Goal: Answer question/provide support: Answer question/provide support

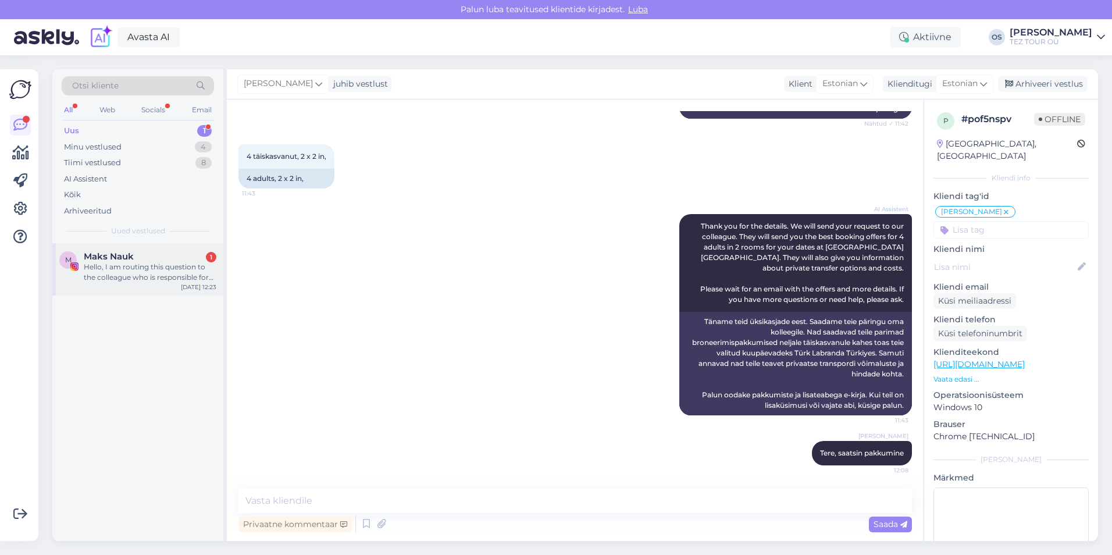
click at [160, 257] on div "Maks Nauk 1" at bounding box center [150, 256] width 133 height 10
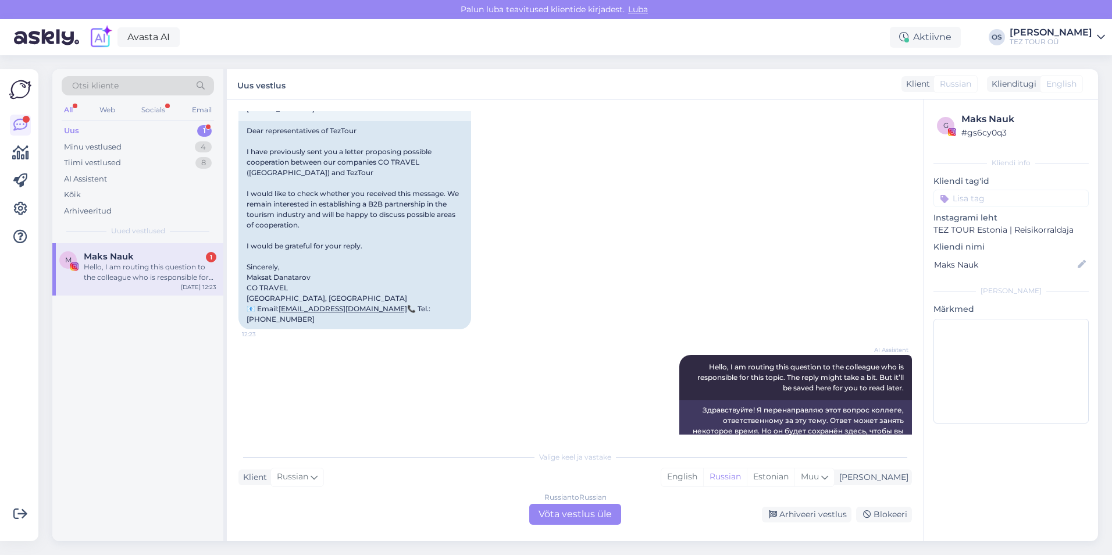
scroll to position [1631, 0]
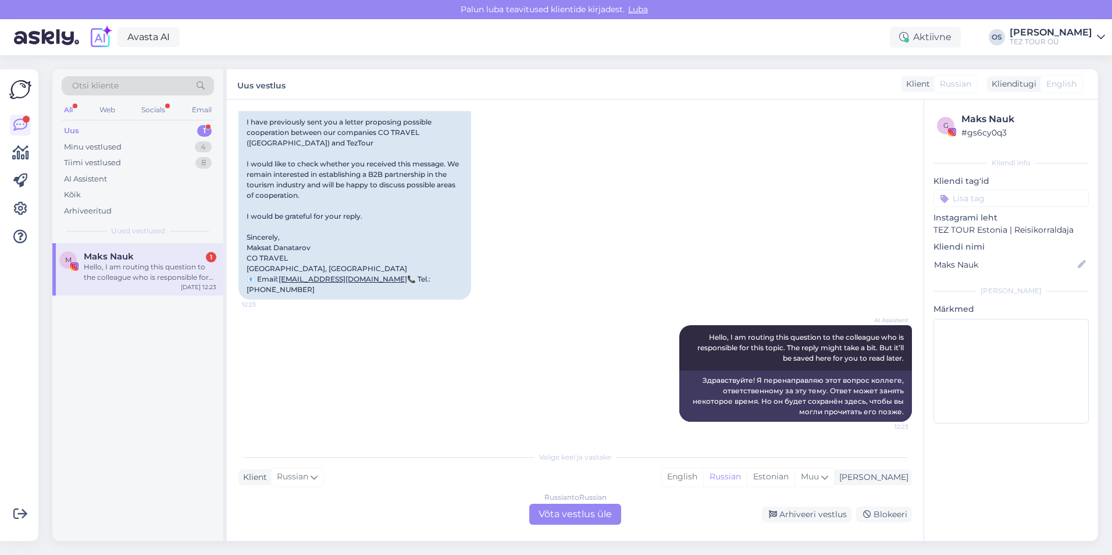
click at [567, 517] on div "Russian to Russian Võta vestlus üle" at bounding box center [575, 514] width 92 height 21
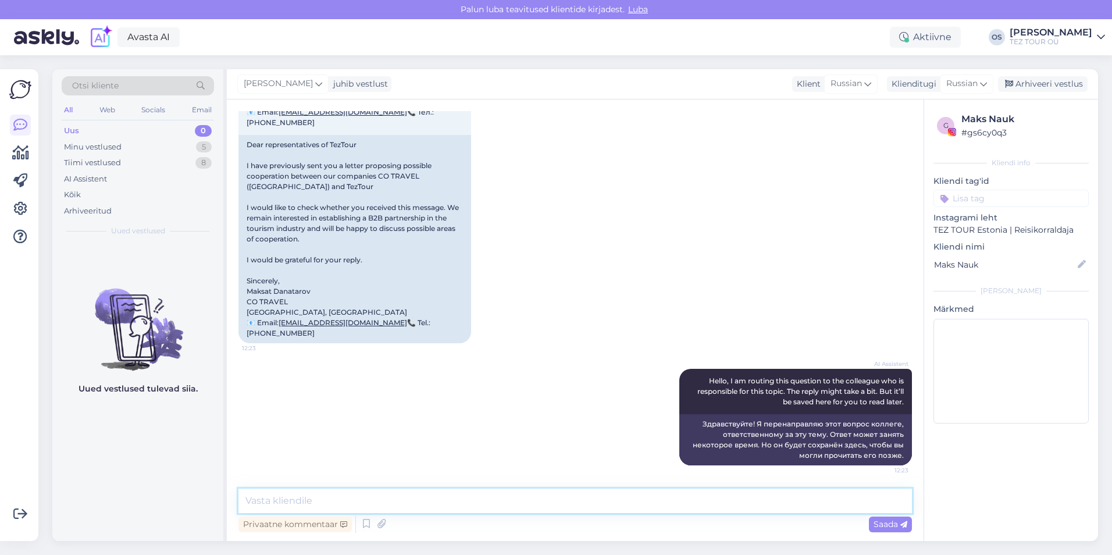
click at [279, 506] on textarea at bounding box center [576, 501] width 674 height 24
click at [82, 125] on div "Uus 0" at bounding box center [138, 131] width 152 height 16
click at [293, 499] on textarea at bounding box center [576, 501] width 674 height 24
click at [488, 502] on textarea "добрый день, мы не заинтересованы. Хорошего лня," at bounding box center [576, 501] width 674 height 24
type textarea "добрый день, мы не заинтересованы. Хорошего дня,"
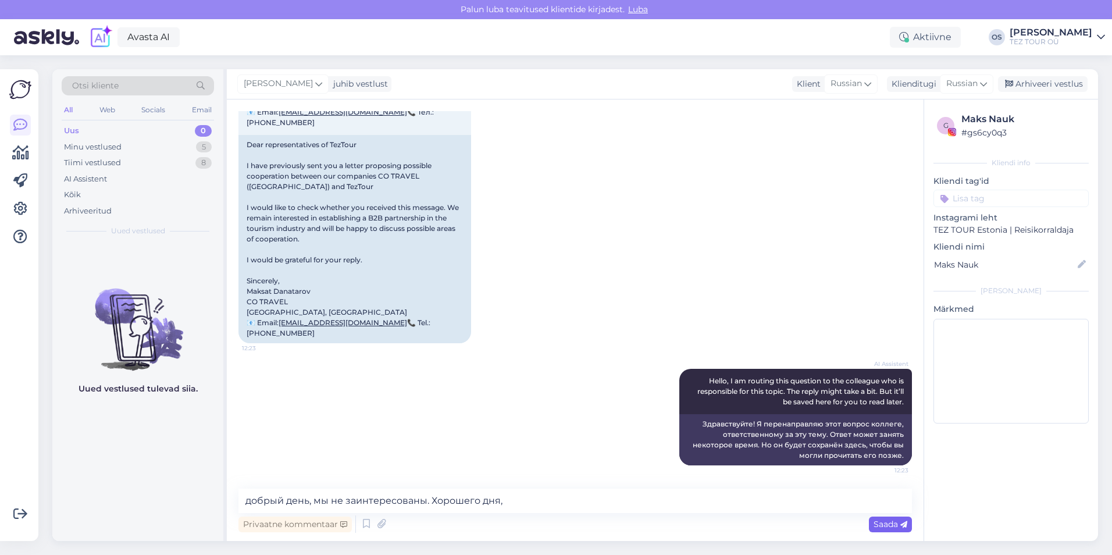
click at [894, 519] on span "Saada" at bounding box center [891, 524] width 34 height 10
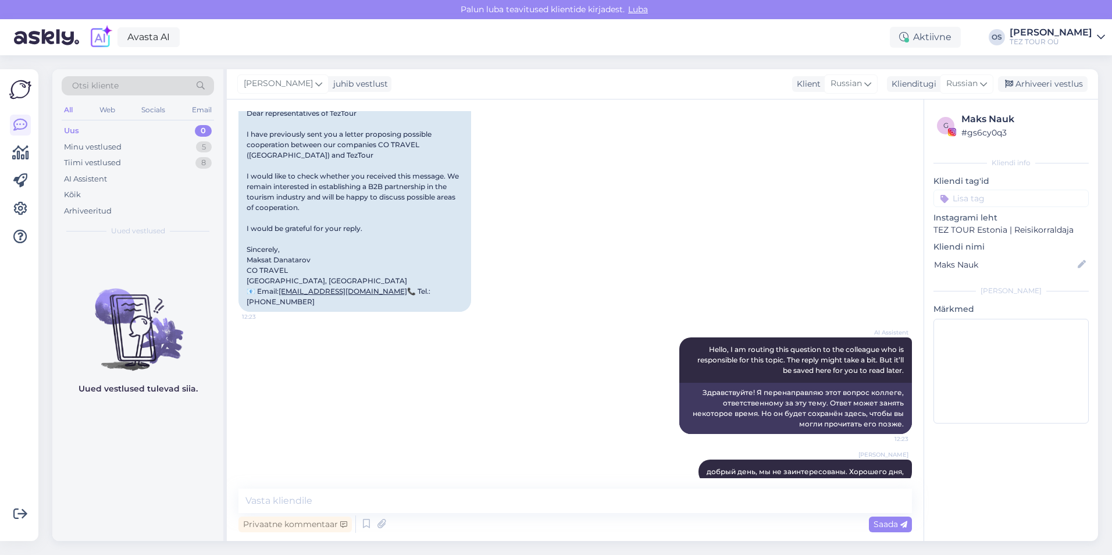
scroll to position [1638, 0]
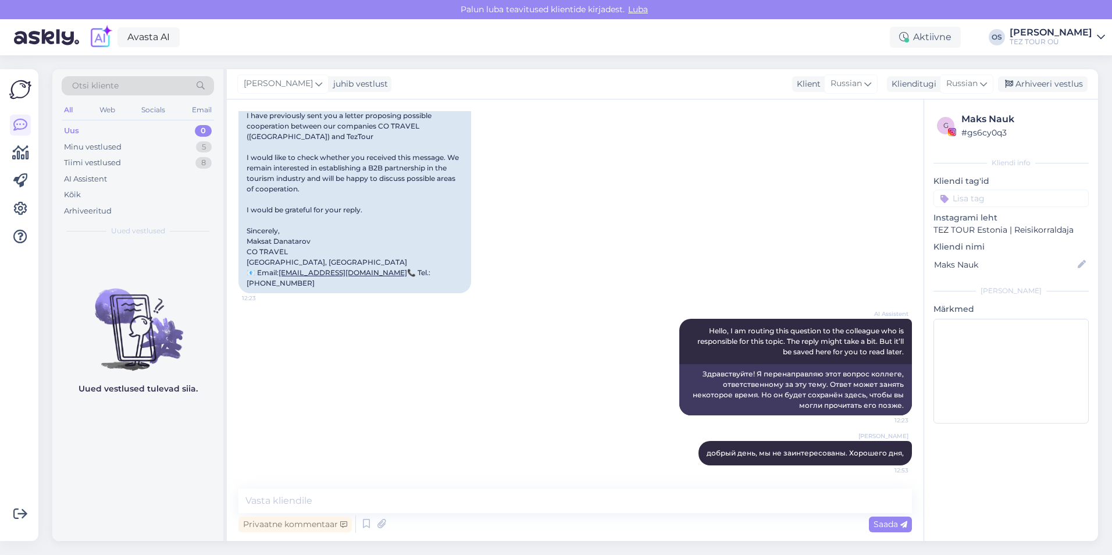
click at [109, 127] on div "Uus 0" at bounding box center [138, 131] width 152 height 16
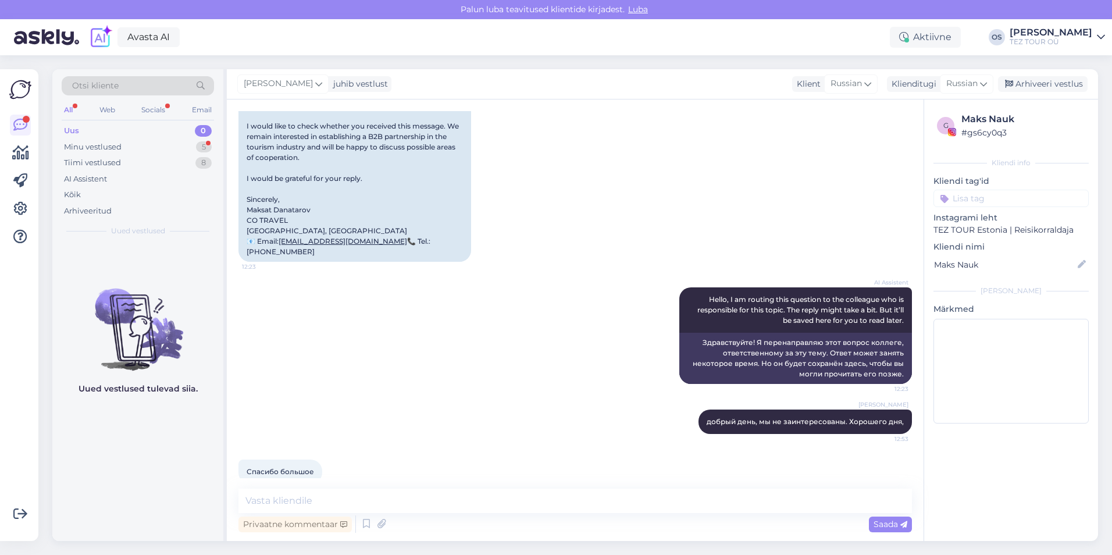
scroll to position [1688, 0]
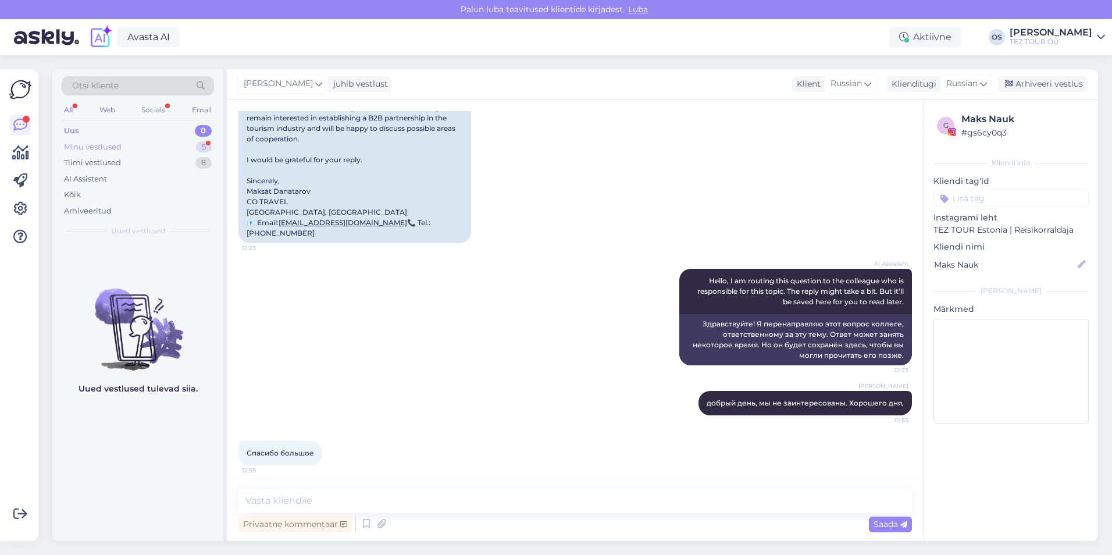
click at [125, 148] on div "Minu vestlused 5" at bounding box center [138, 147] width 152 height 16
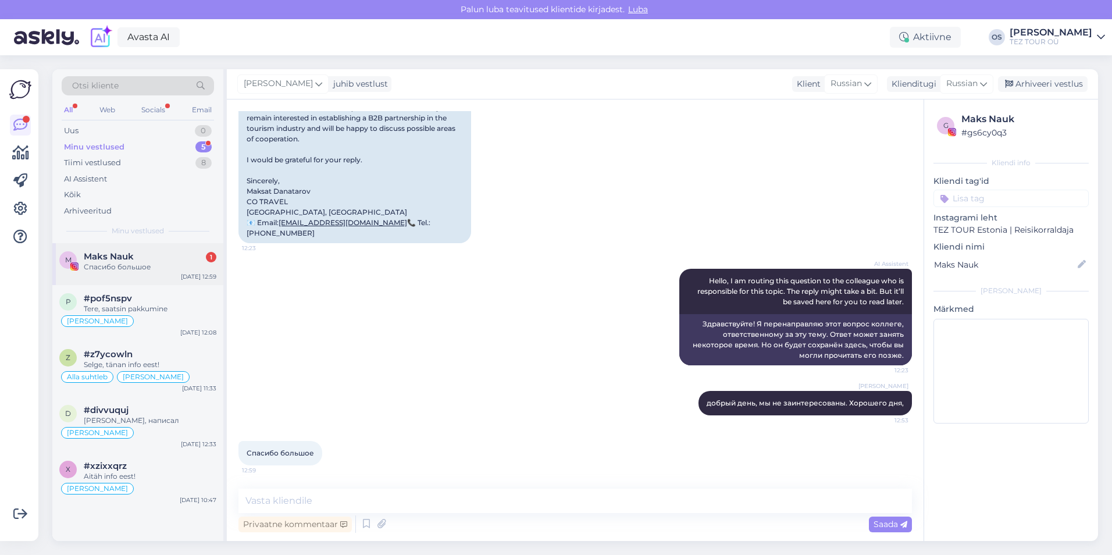
click at [136, 266] on div "Спасибо большое" at bounding box center [150, 267] width 133 height 10
